Goal: Find specific fact: Find specific fact

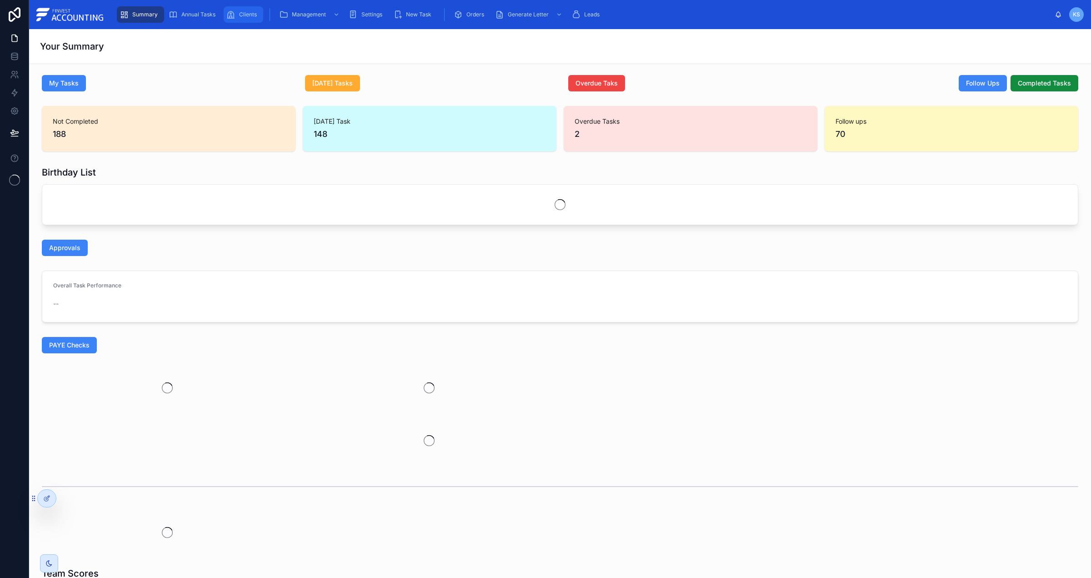
click at [245, 12] on span "Clients" at bounding box center [248, 14] width 18 height 7
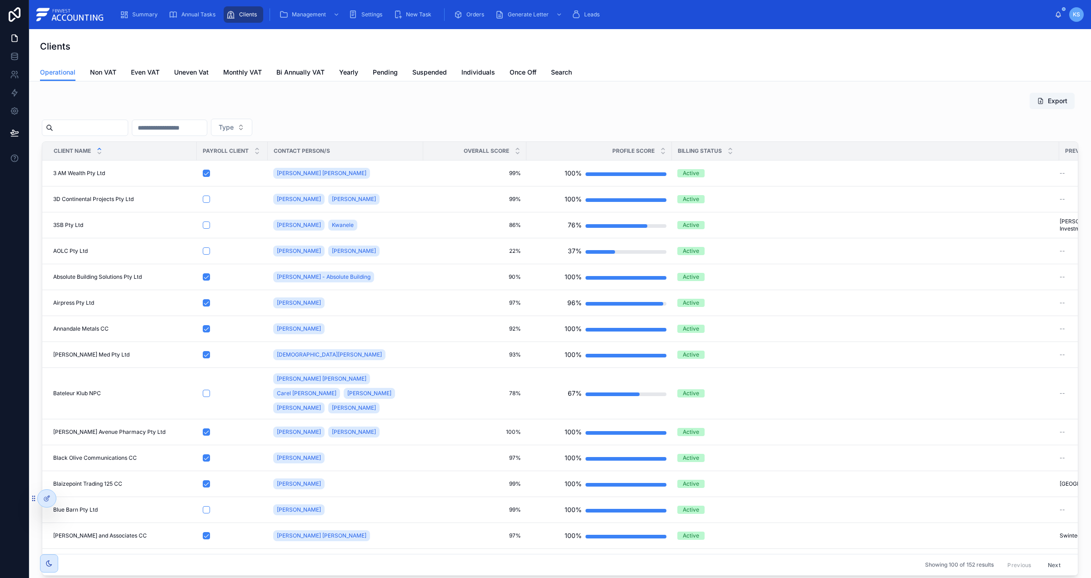
click at [73, 128] on input "text" at bounding box center [90, 127] width 75 height 13
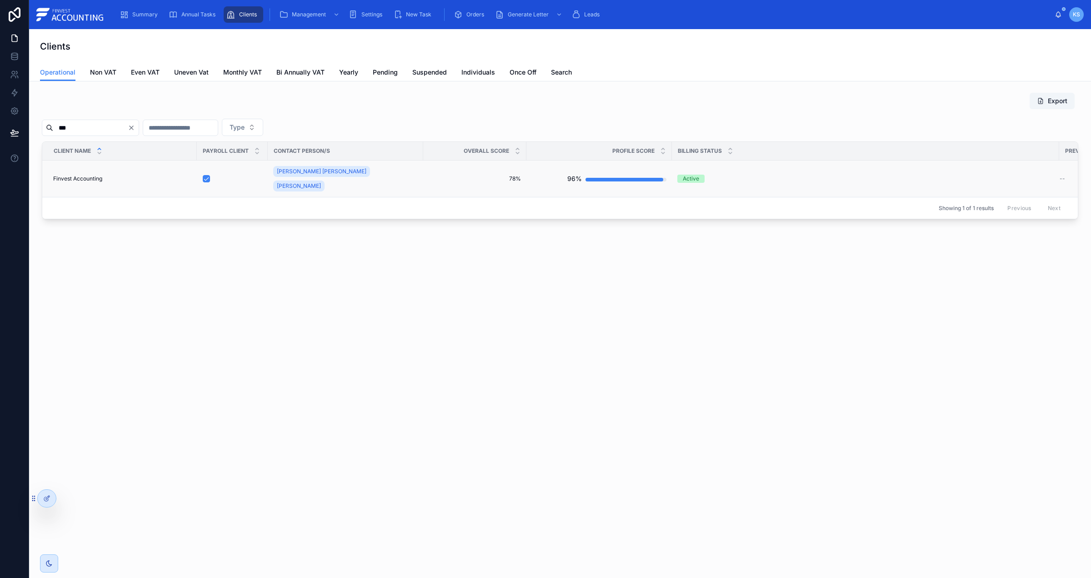
type input "***"
click at [83, 175] on span "Finvest Accounting" at bounding box center [77, 178] width 49 height 7
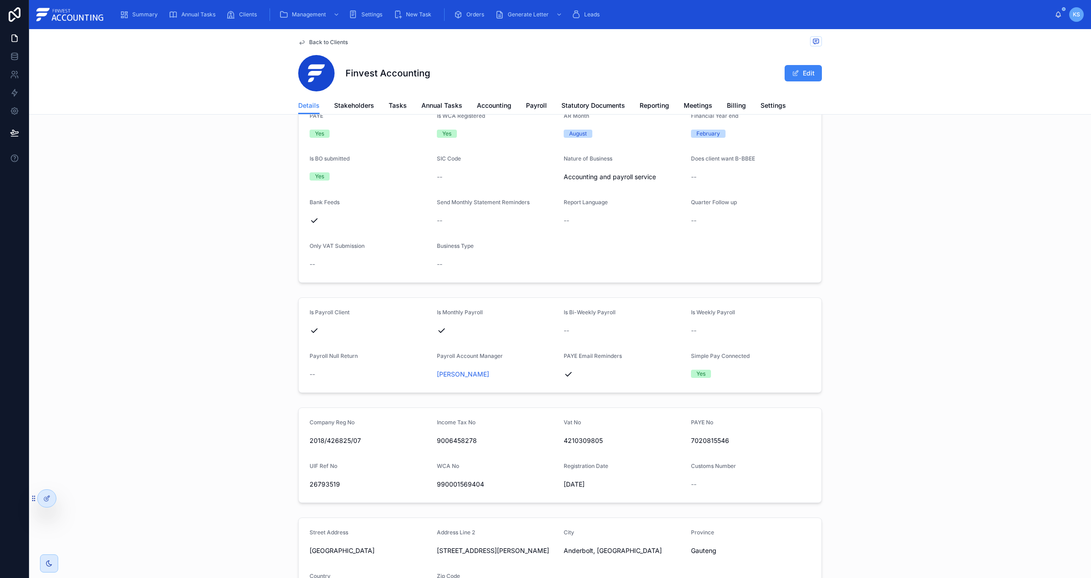
scroll to position [366, 0]
drag, startPoint x: 615, startPoint y: 442, endPoint x: 563, endPoint y: 441, distance: 52.3
click at [566, 441] on div "4210309805" at bounding box center [623, 441] width 120 height 9
click at [555, 441] on icon at bounding box center [557, 441] width 7 height 7
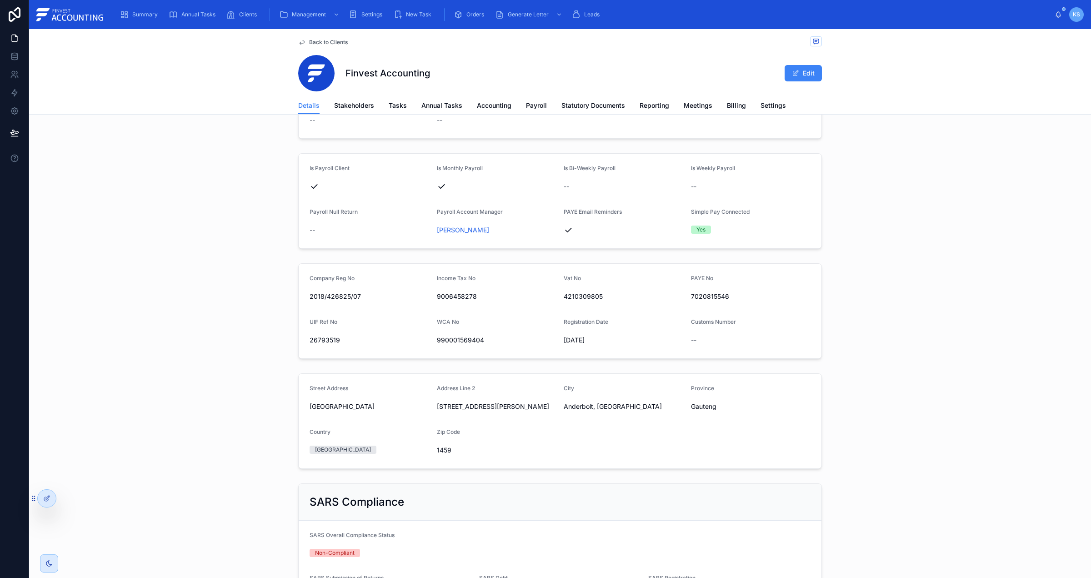
scroll to position [521, 0]
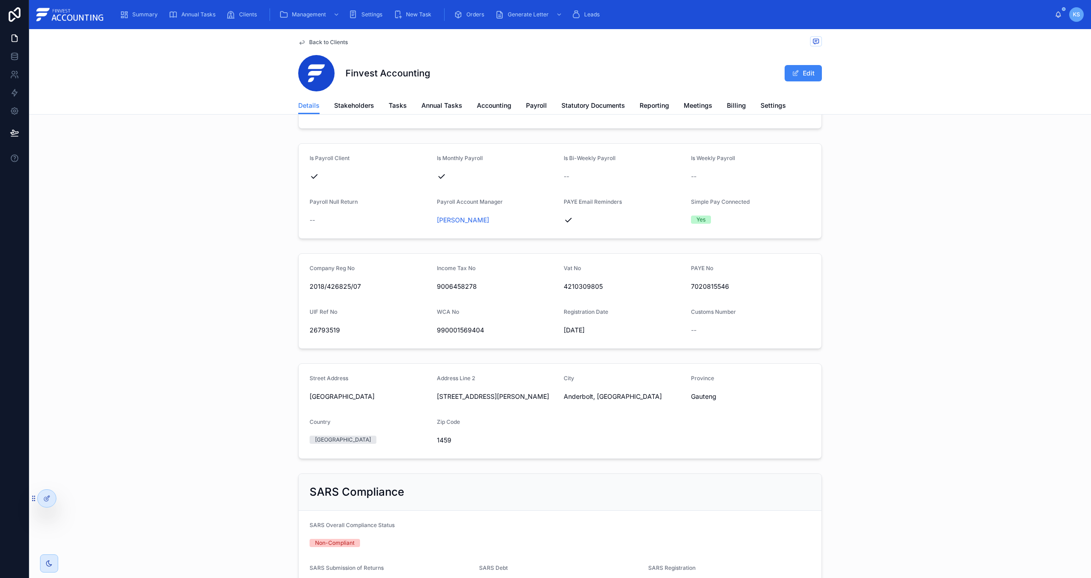
click at [447, 442] on span "1459" at bounding box center [497, 439] width 120 height 9
copy span "1459"
click at [575, 395] on span "Anderbolt, [GEOGRAPHIC_DATA]" at bounding box center [623, 396] width 120 height 9
click at [574, 396] on span "Anderbolt, [GEOGRAPHIC_DATA]" at bounding box center [623, 396] width 120 height 9
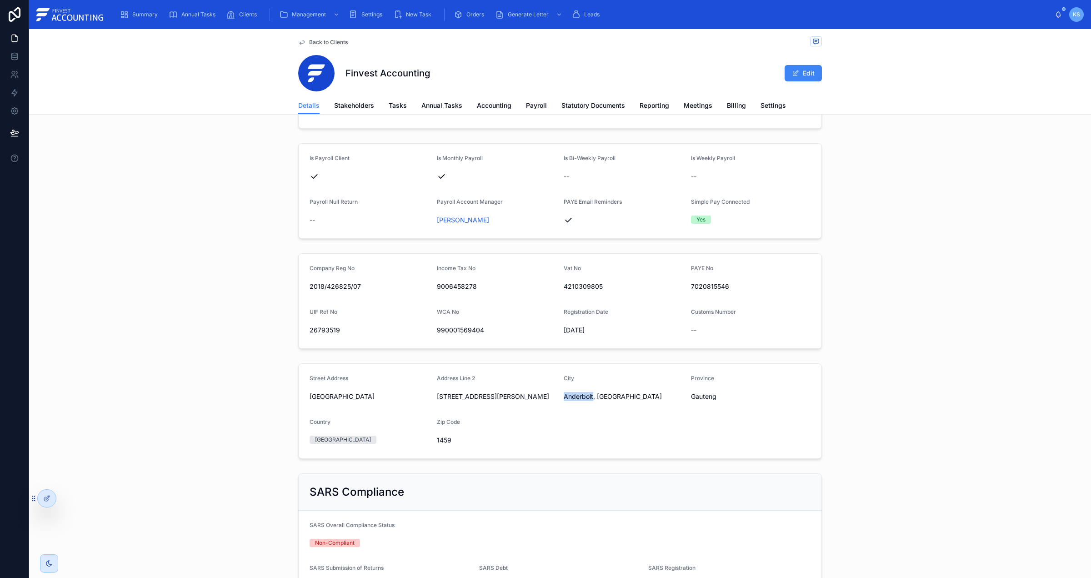
click at [574, 396] on span "Anderbolt, [GEOGRAPHIC_DATA]" at bounding box center [623, 396] width 120 height 9
copy span "Anderbolt"
